Goal: Transaction & Acquisition: Book appointment/travel/reservation

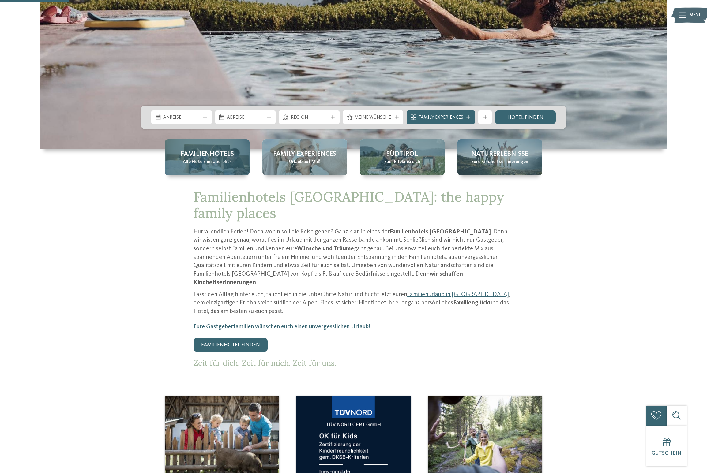
scroll to position [310, 0]
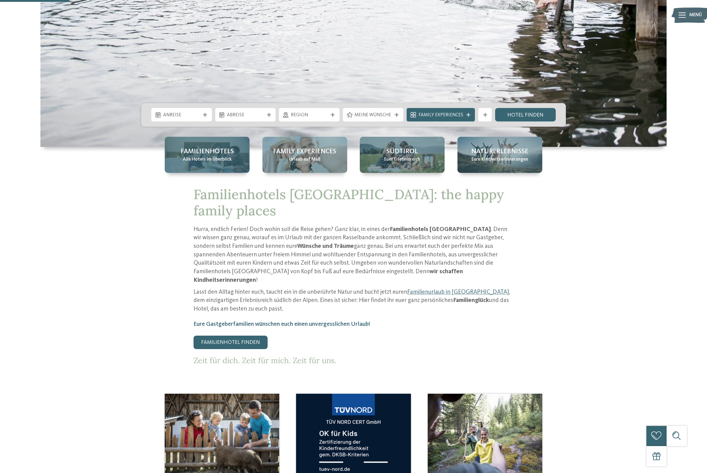
click at [216, 165] on div "Familienhotels Alle Hotels im Überblick" at bounding box center [207, 155] width 85 height 36
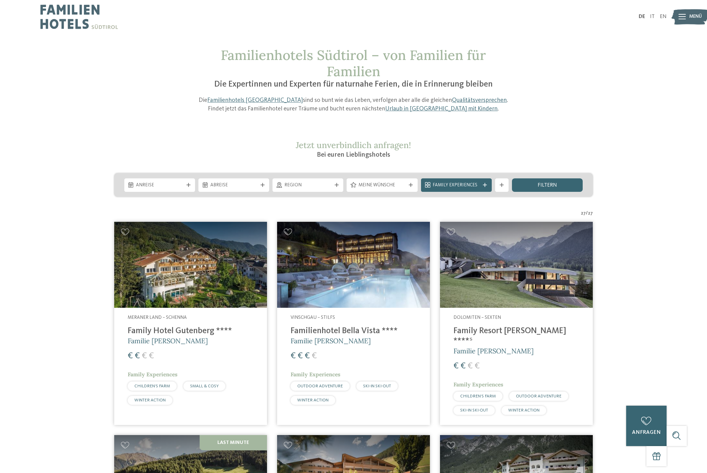
click at [482, 282] on img at bounding box center [516, 265] width 153 height 86
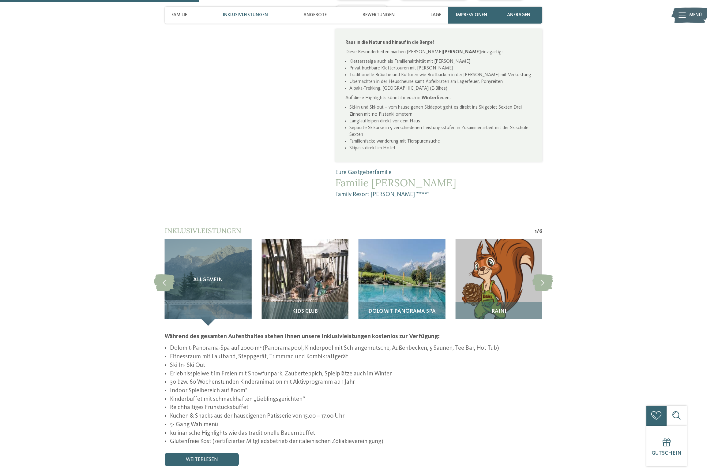
scroll to position [543, 0]
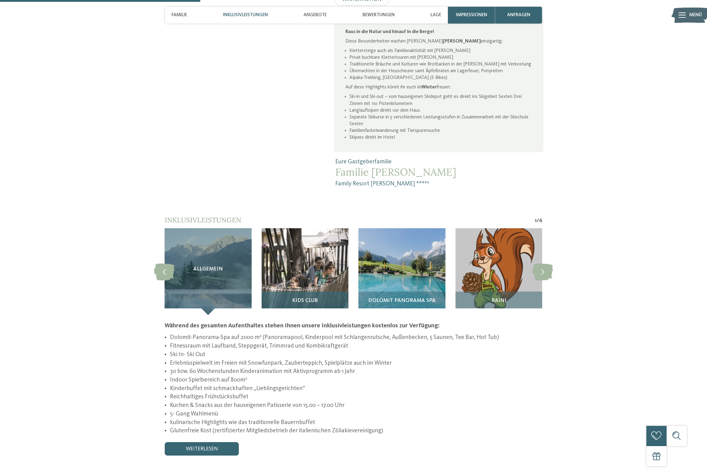
click at [321, 255] on img at bounding box center [304, 271] width 87 height 87
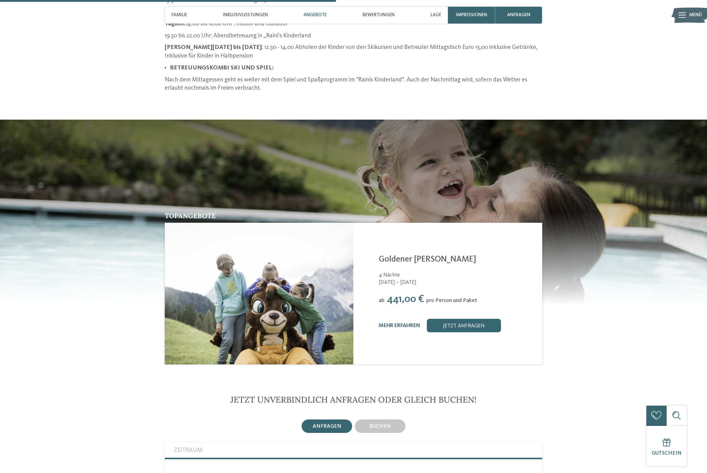
scroll to position [918, 0]
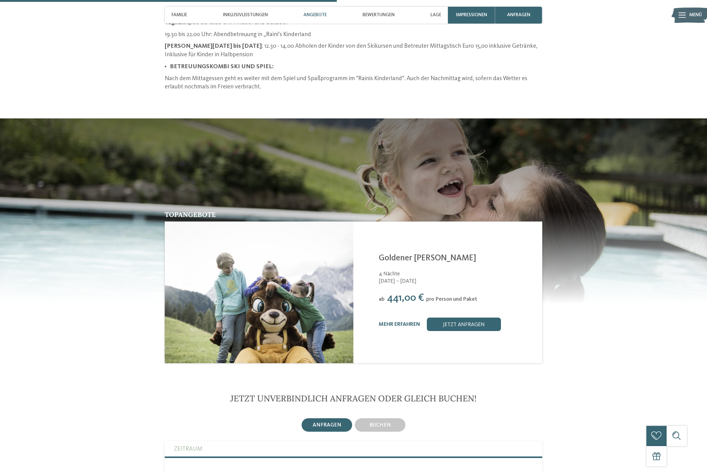
click at [321, 255] on img at bounding box center [259, 292] width 189 height 141
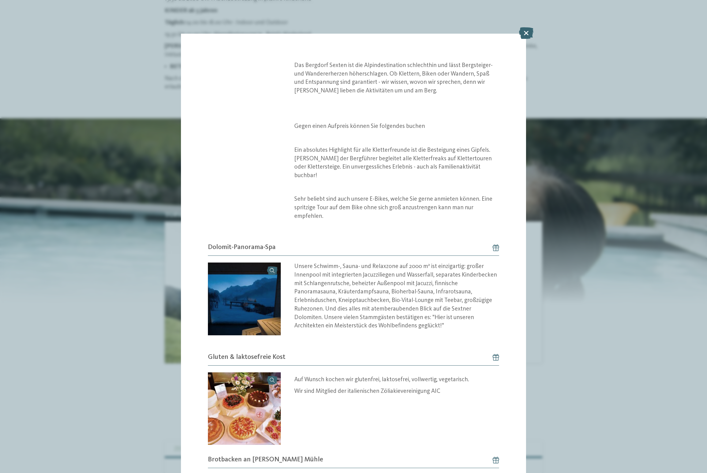
scroll to position [479, 0]
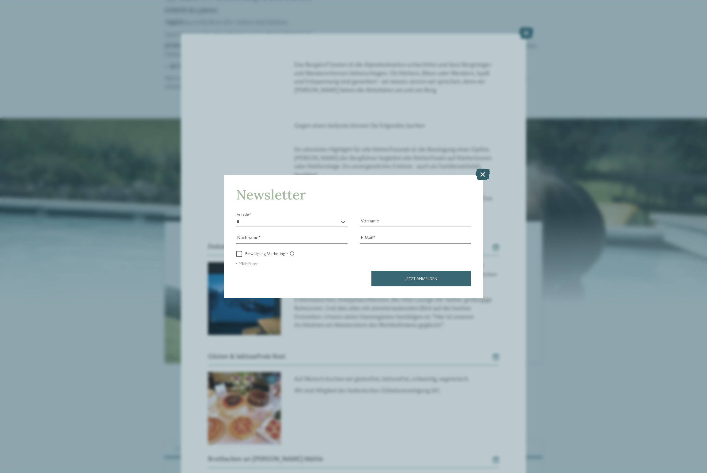
click at [481, 173] on icon at bounding box center [482, 175] width 14 height 12
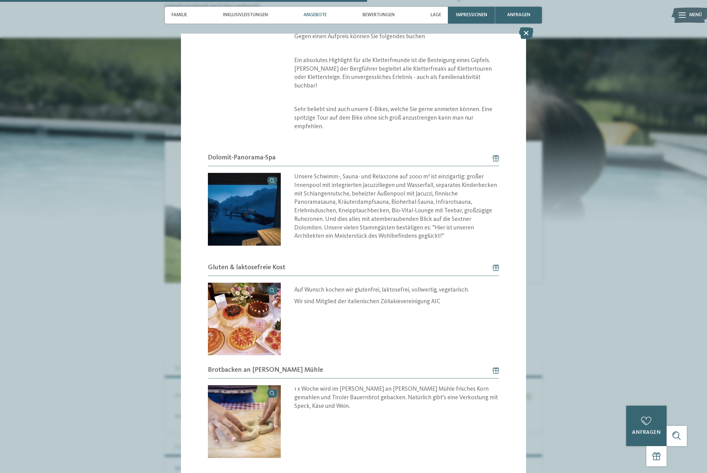
scroll to position [1004, 0]
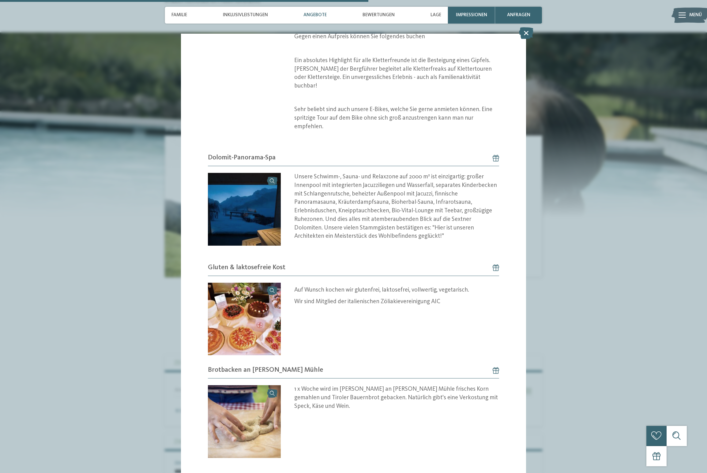
click at [559, 244] on div "Angebot /" at bounding box center [353, 236] width 707 height 473
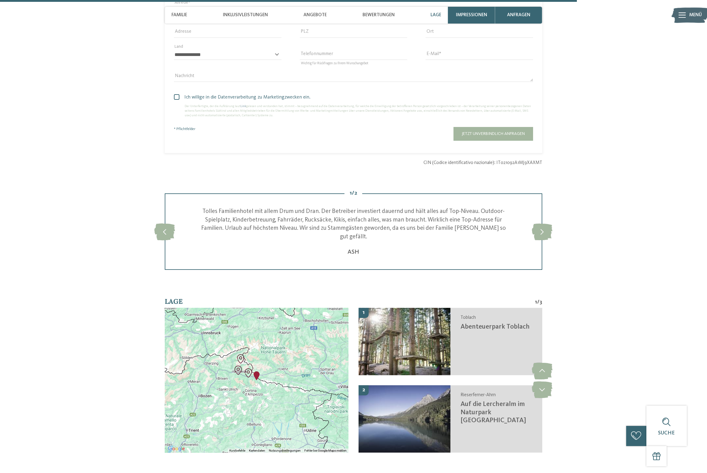
scroll to position [1589, 0]
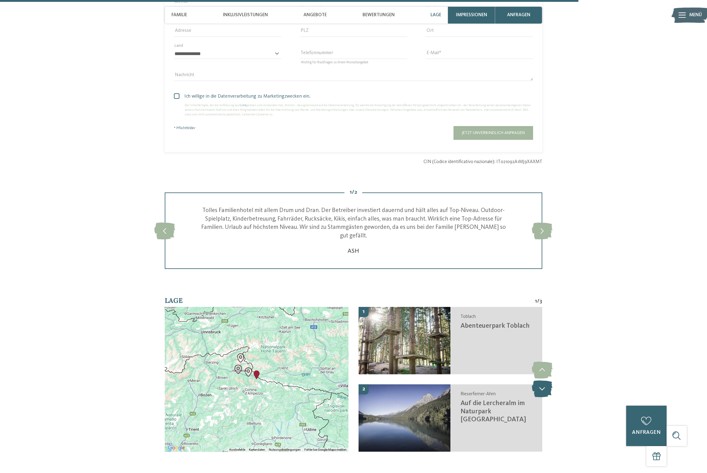
click at [538, 381] on icon at bounding box center [542, 389] width 21 height 17
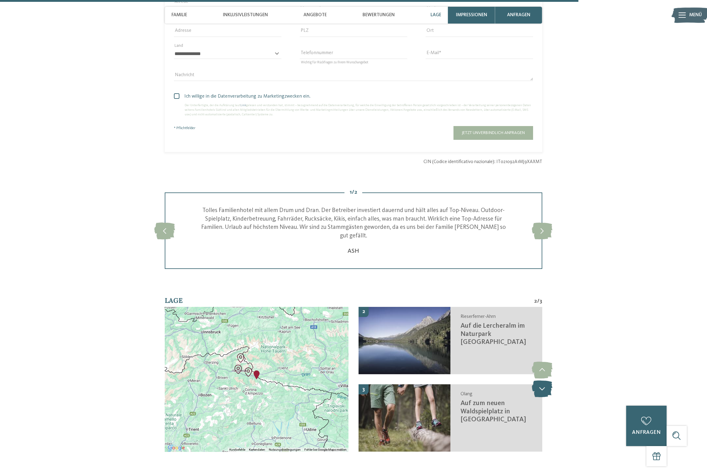
click at [538, 381] on icon at bounding box center [542, 389] width 21 height 17
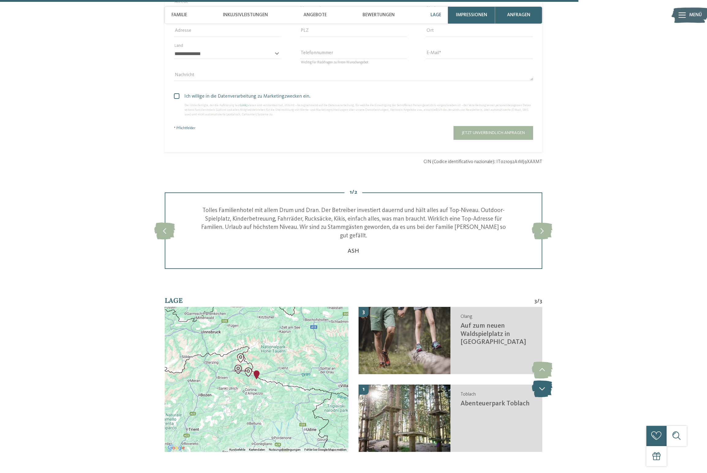
click at [538, 381] on icon at bounding box center [542, 389] width 21 height 17
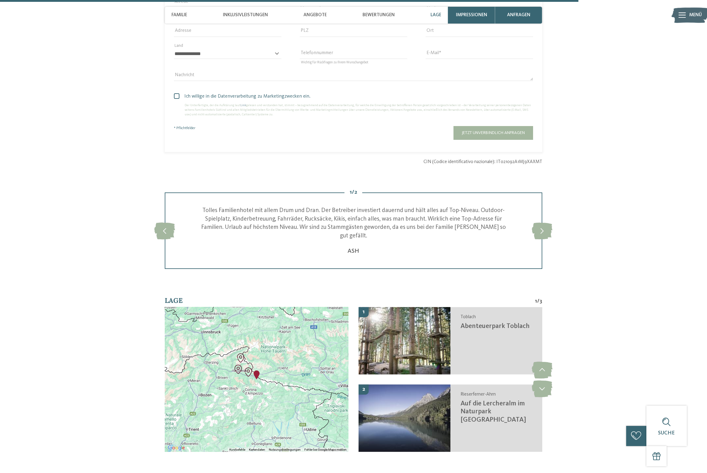
click at [241, 354] on img "Auf die Lercheralm im Naturpark Rieserferner-Ahrn" at bounding box center [240, 358] width 9 height 9
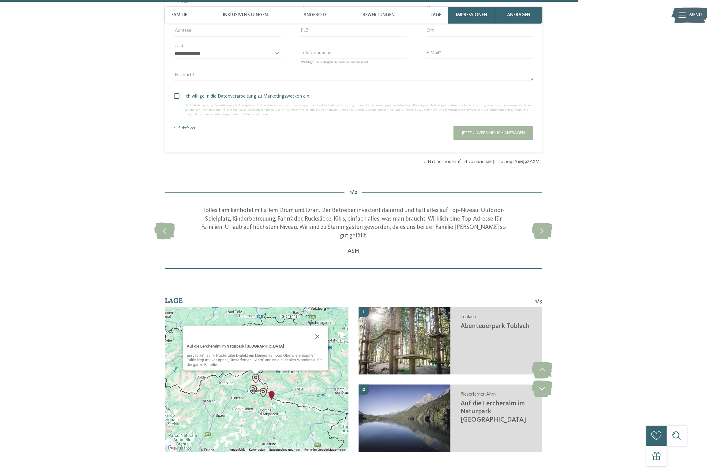
click at [254, 385] on img "Auf zum neuen Waldspielplatz in Olang" at bounding box center [253, 389] width 9 height 9
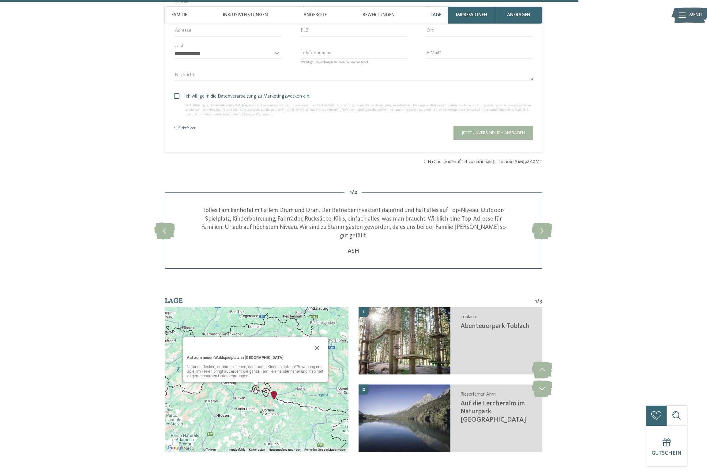
click at [263, 388] on img "Abenteuerpark Toblach" at bounding box center [265, 392] width 9 height 9
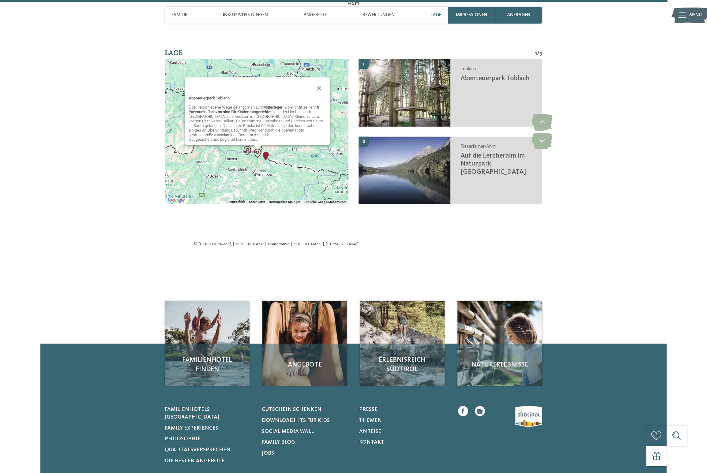
scroll to position [1839, 0]
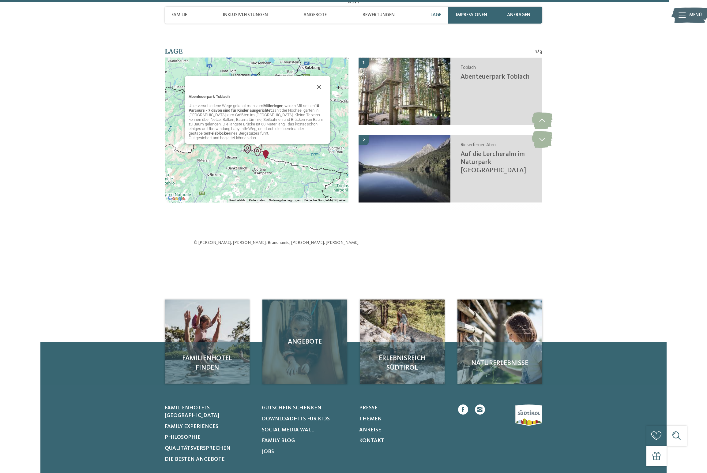
click at [301, 309] on div "Angebote" at bounding box center [304, 342] width 85 height 85
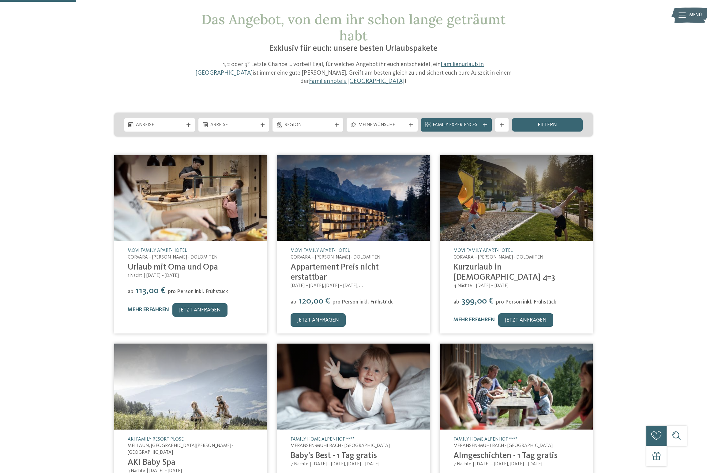
scroll to position [23, 0]
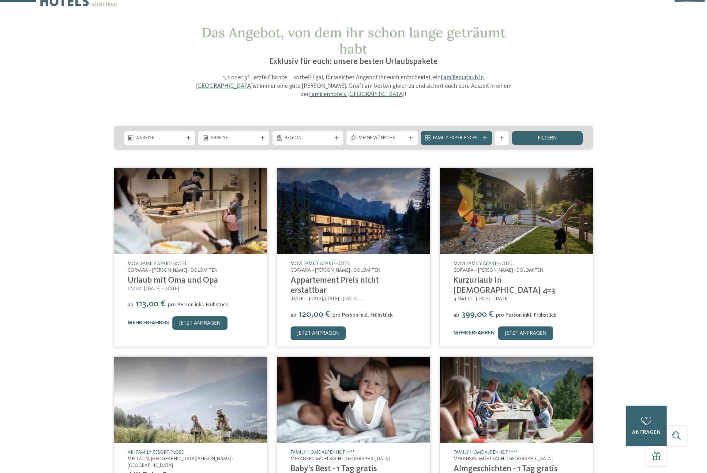
click at [360, 229] on img at bounding box center [353, 211] width 153 height 86
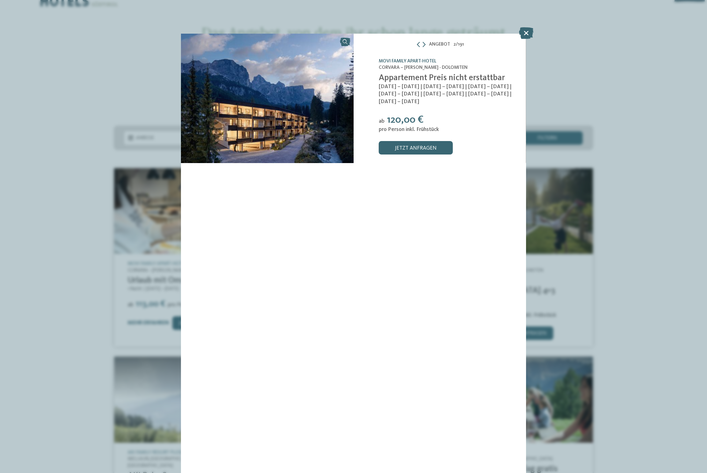
click at [402, 61] on link "Movi Family Apart-Hotel" at bounding box center [408, 61] width 58 height 5
click at [604, 214] on div "Angebot 2 / 191 slide 2 of 191 ab" at bounding box center [353, 236] width 707 height 473
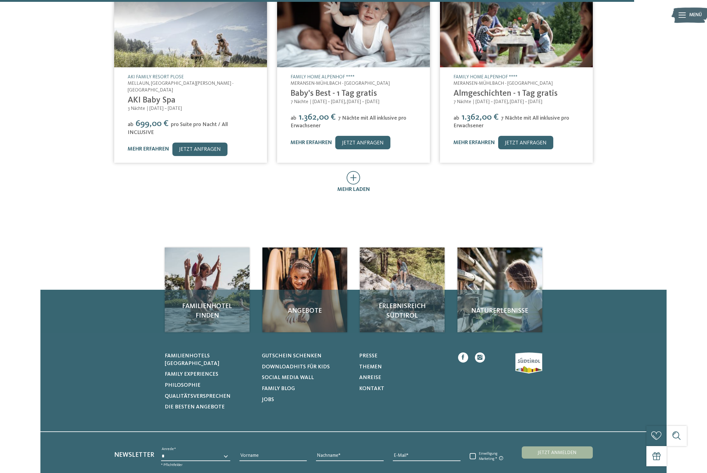
scroll to position [399, 0]
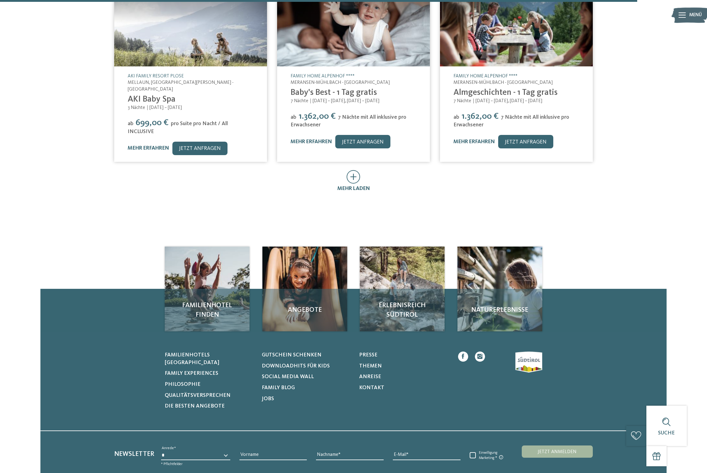
click at [501, 74] on link "Family Home Alpenhof ****" at bounding box center [485, 76] width 64 height 5
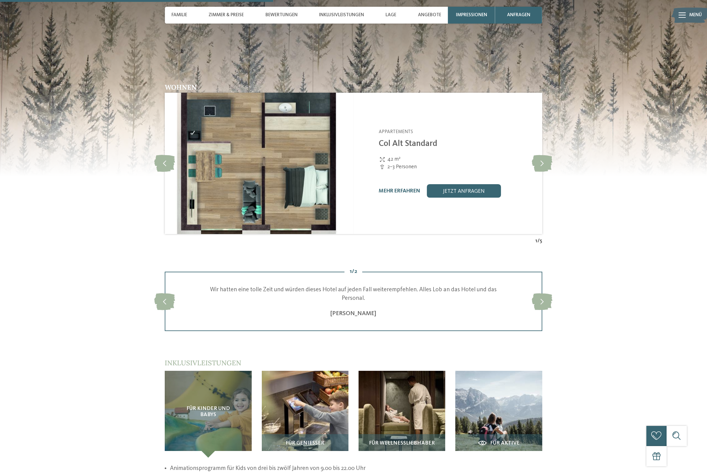
scroll to position [871, 0]
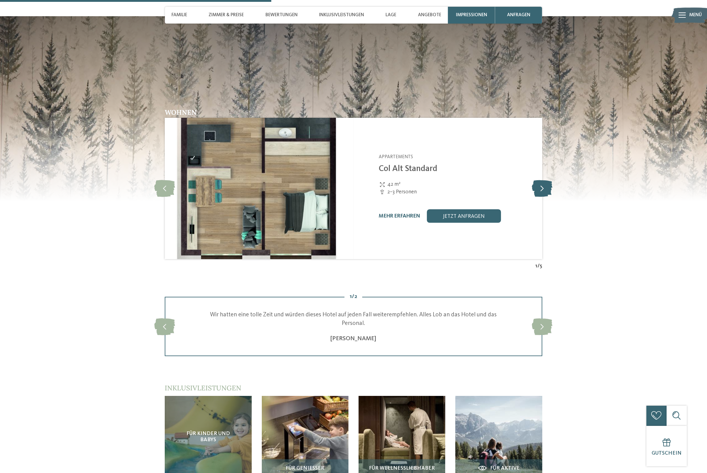
click at [542, 180] on icon at bounding box center [542, 188] width 21 height 17
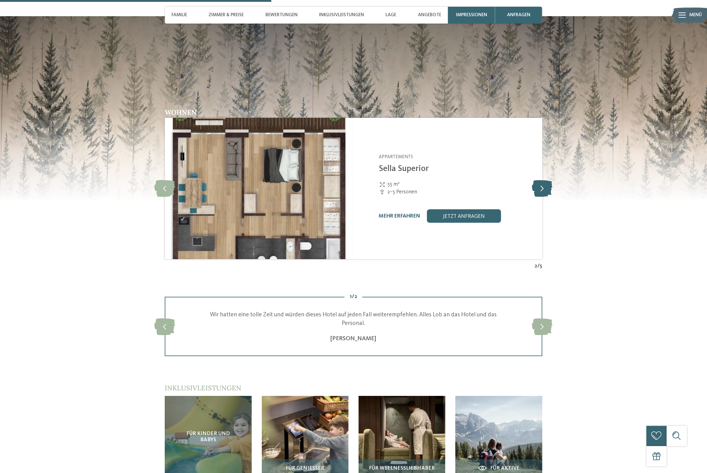
click at [542, 180] on icon at bounding box center [542, 188] width 21 height 17
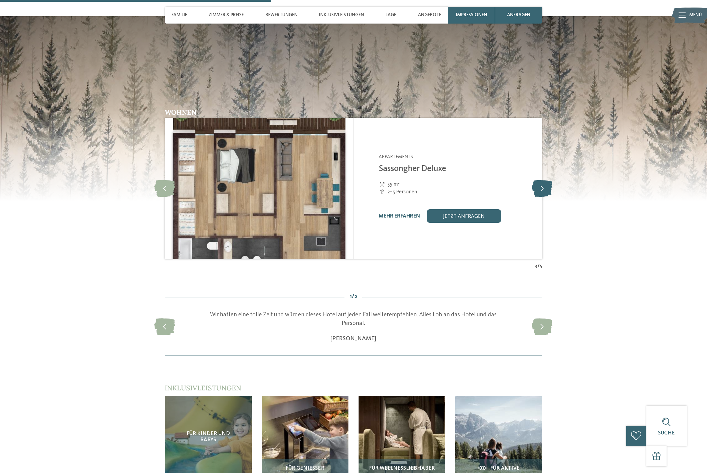
click at [542, 180] on icon at bounding box center [542, 188] width 21 height 17
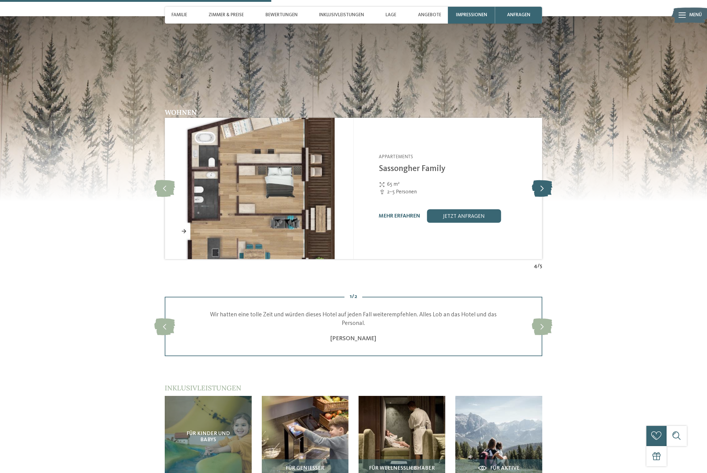
click at [542, 180] on icon at bounding box center [542, 188] width 21 height 17
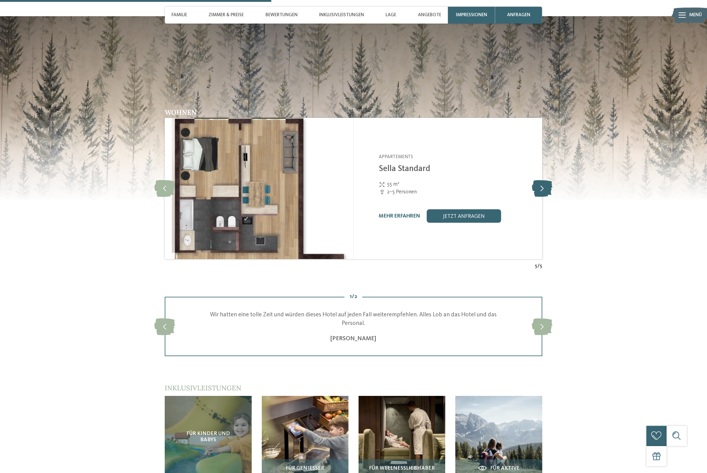
click at [542, 180] on icon at bounding box center [542, 188] width 21 height 17
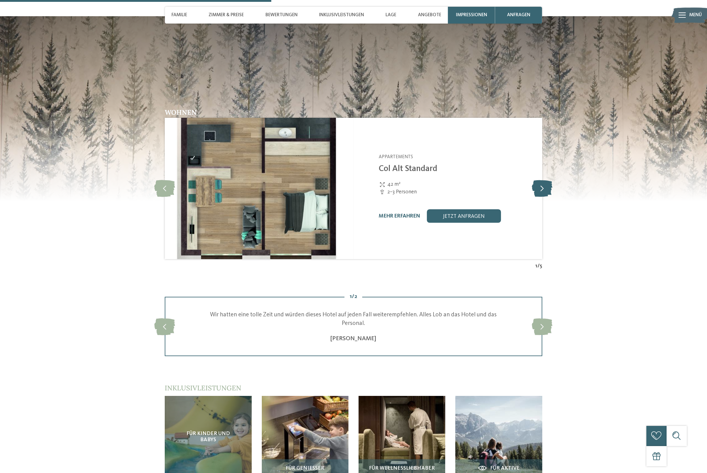
click at [542, 180] on icon at bounding box center [542, 188] width 21 height 17
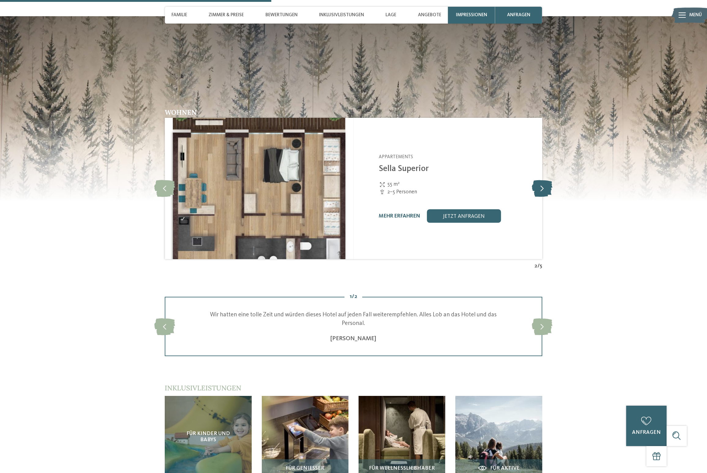
click at [542, 180] on icon at bounding box center [542, 188] width 21 height 17
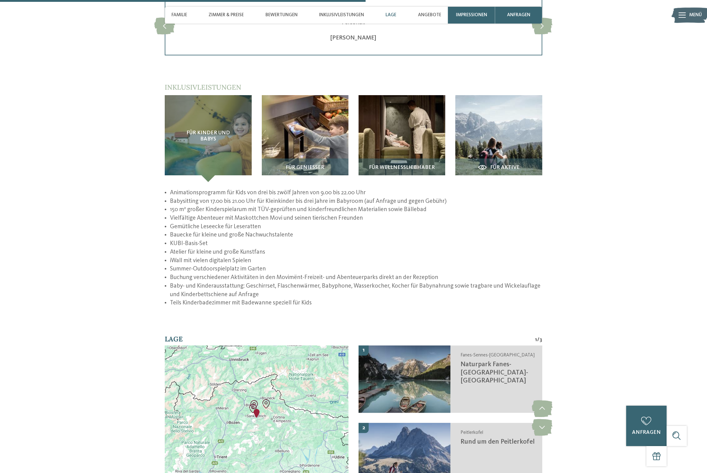
scroll to position [1174, 0]
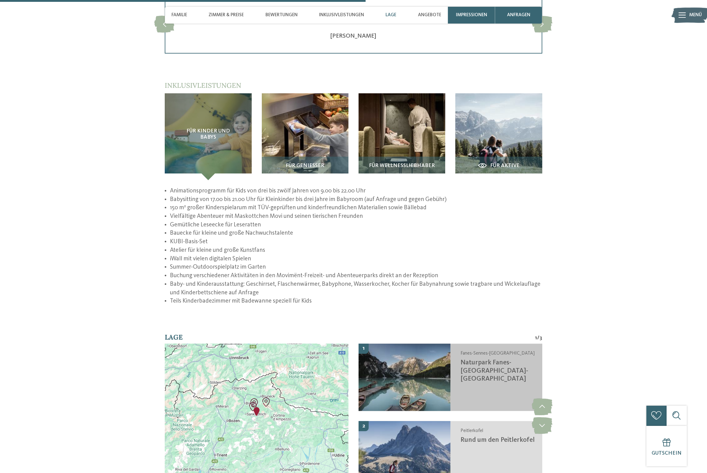
click at [406, 344] on img at bounding box center [404, 377] width 92 height 67
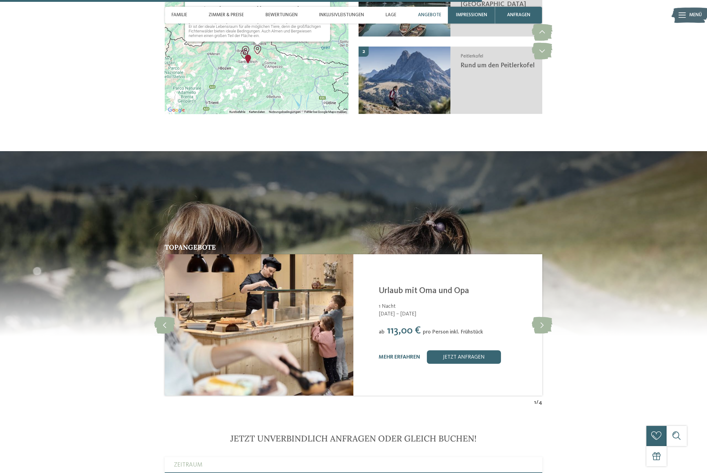
scroll to position [1549, 0]
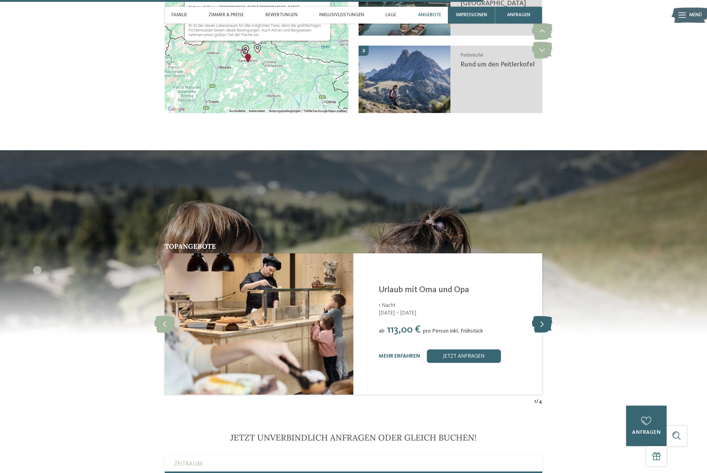
click at [542, 316] on icon at bounding box center [542, 324] width 21 height 17
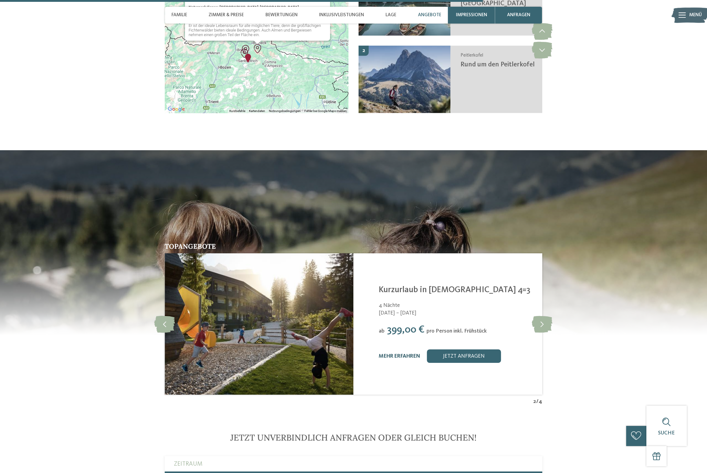
click at [407, 354] on link "mehr erfahren" at bounding box center [399, 356] width 41 height 5
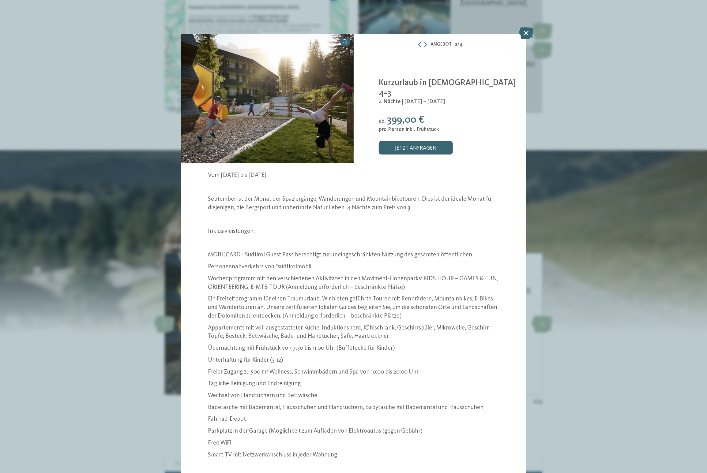
scroll to position [3, 0]
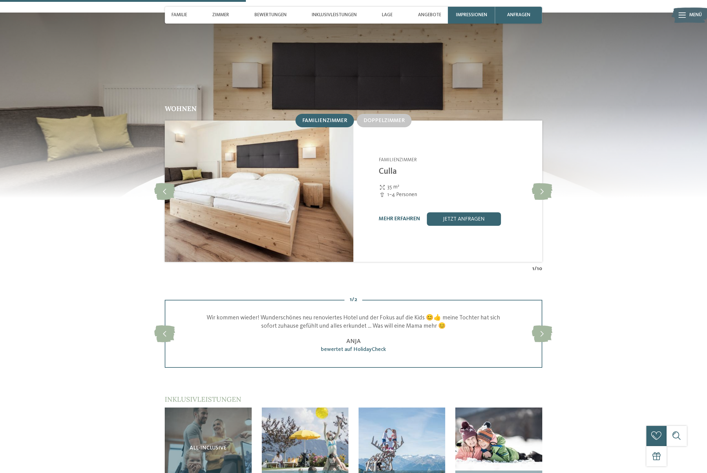
scroll to position [702, 0]
